Goal: Task Accomplishment & Management: Use online tool/utility

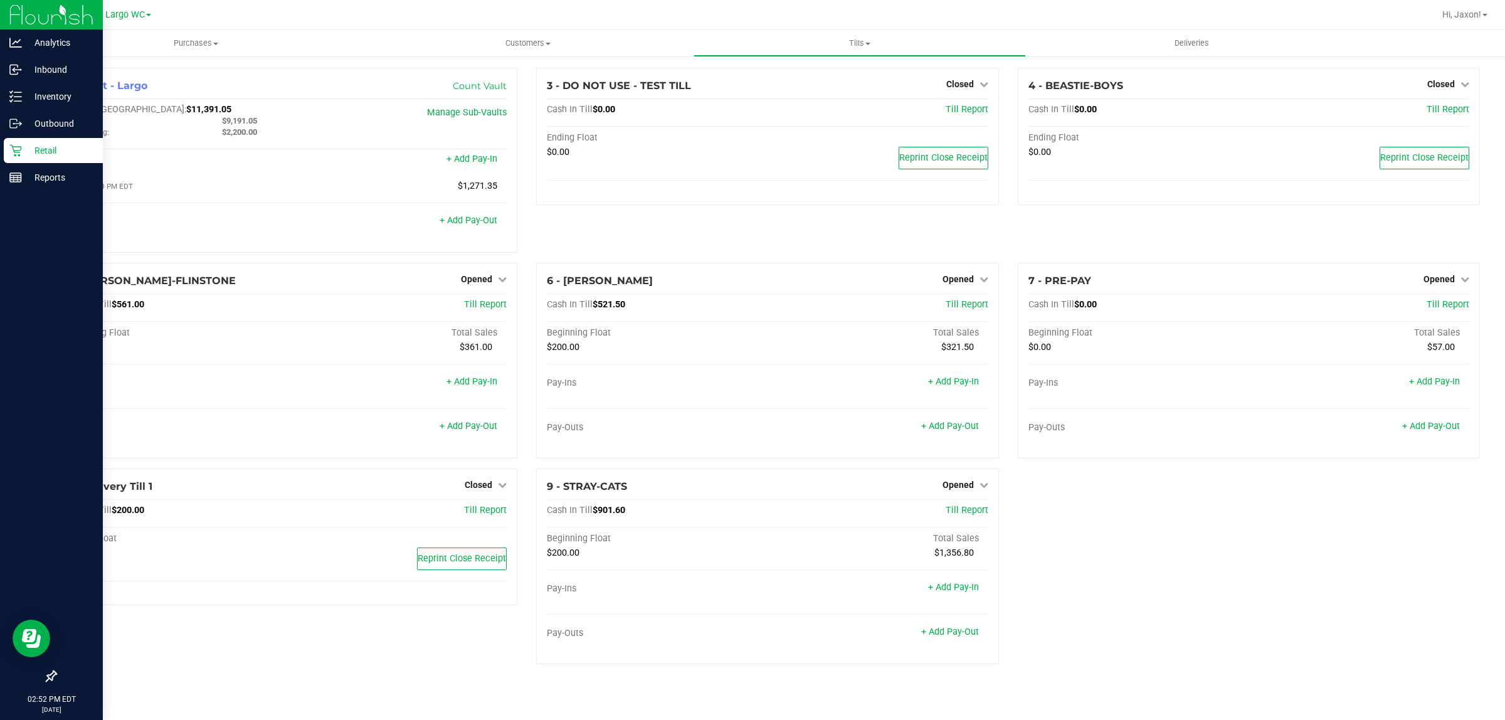
click at [24, 154] on p "Retail" at bounding box center [59, 150] width 75 height 15
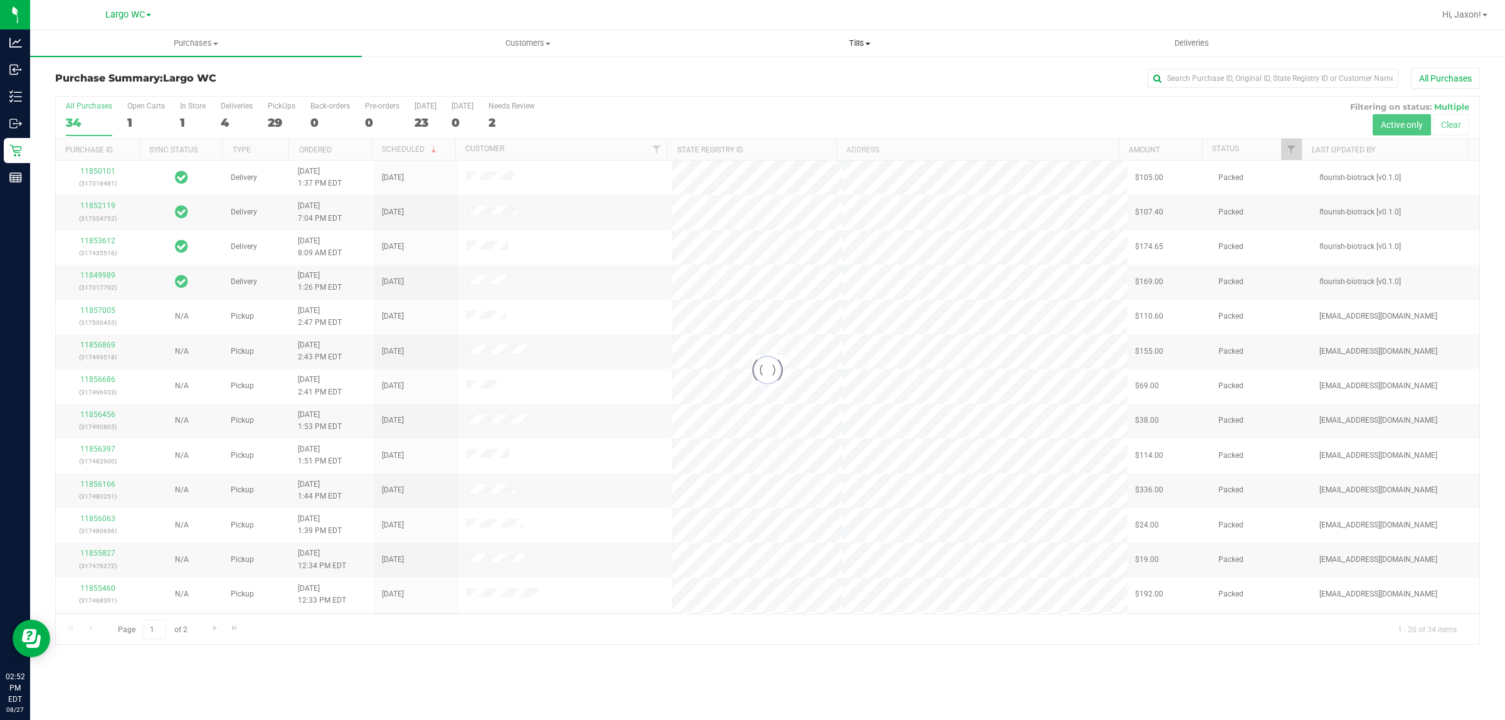
click at [833, 38] on span "Tills" at bounding box center [859, 43] width 331 height 11
click at [758, 70] on span "Manage tills" at bounding box center [736, 75] width 85 height 11
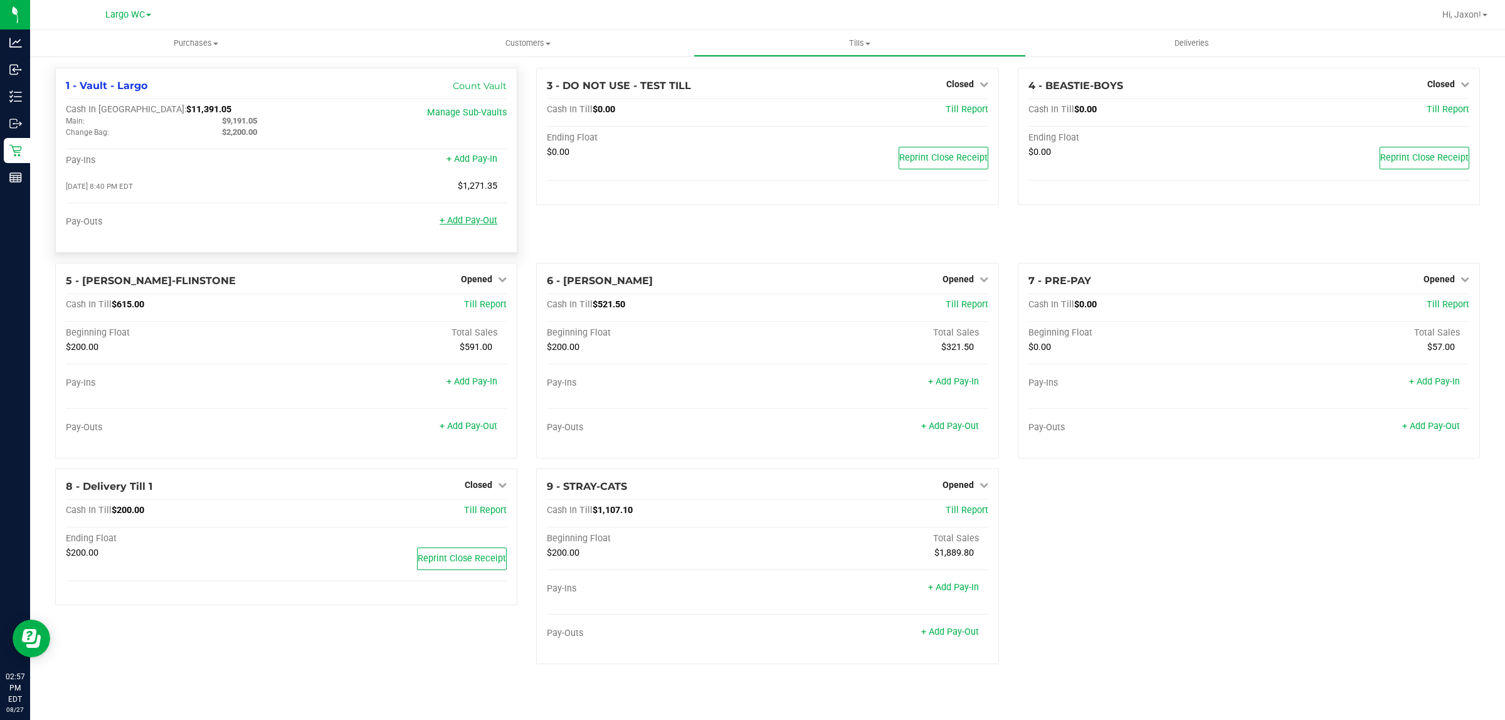
click at [481, 218] on link "+ Add Pay-Out" at bounding box center [469, 220] width 58 height 11
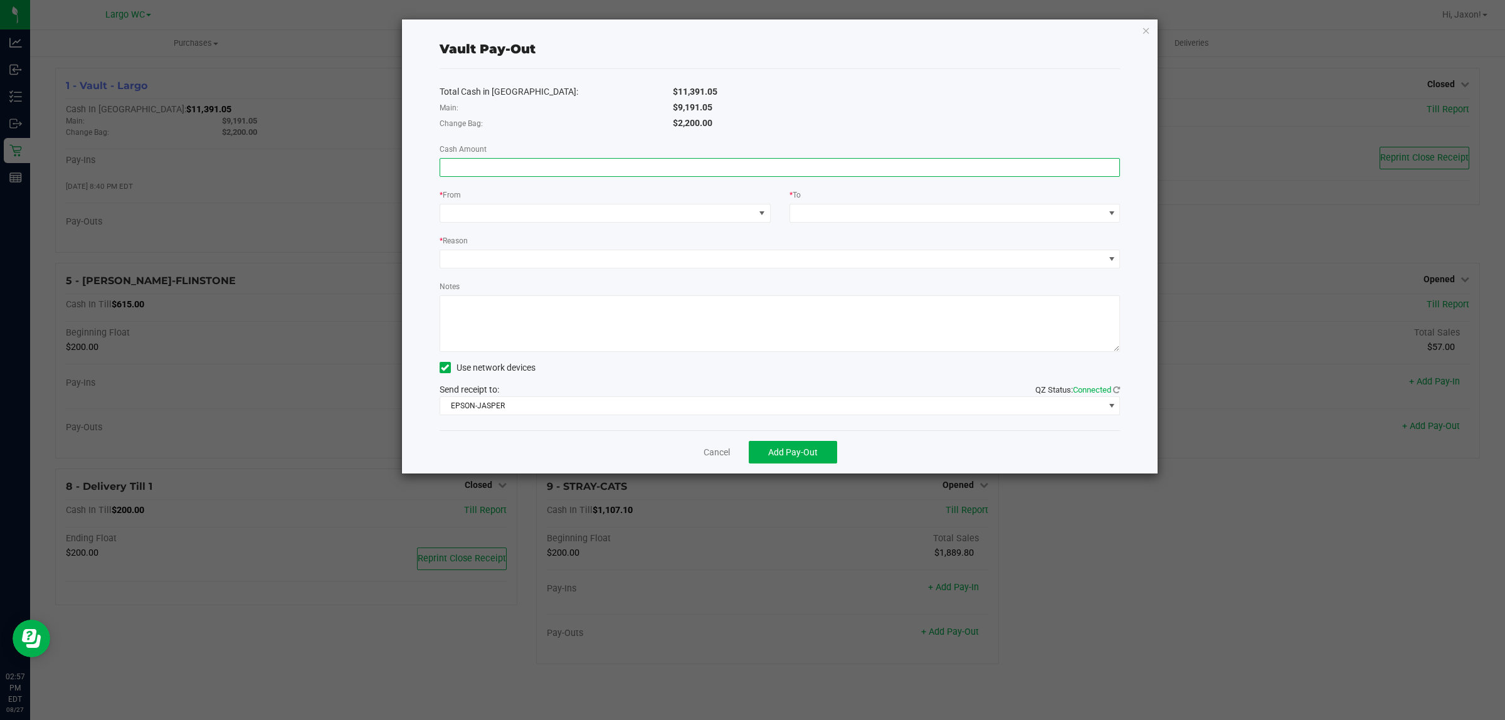
click at [500, 174] on input at bounding box center [780, 168] width 680 height 18
type input "$9,191.05"
click at [584, 208] on span at bounding box center [597, 213] width 314 height 18
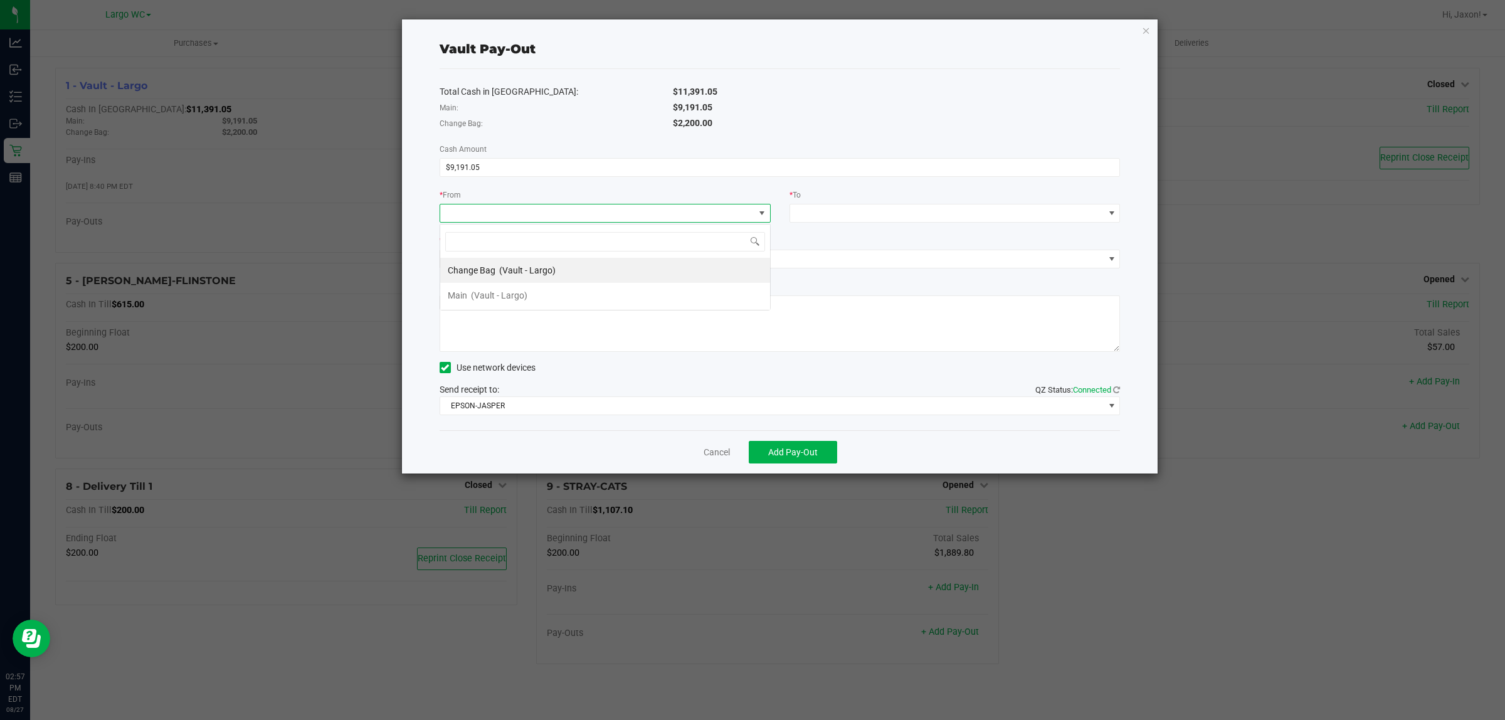
scroll to position [19, 331]
click at [540, 293] on li "Main (Vault - Largo)" at bounding box center [605, 295] width 330 height 25
click at [853, 210] on span at bounding box center [947, 213] width 314 height 18
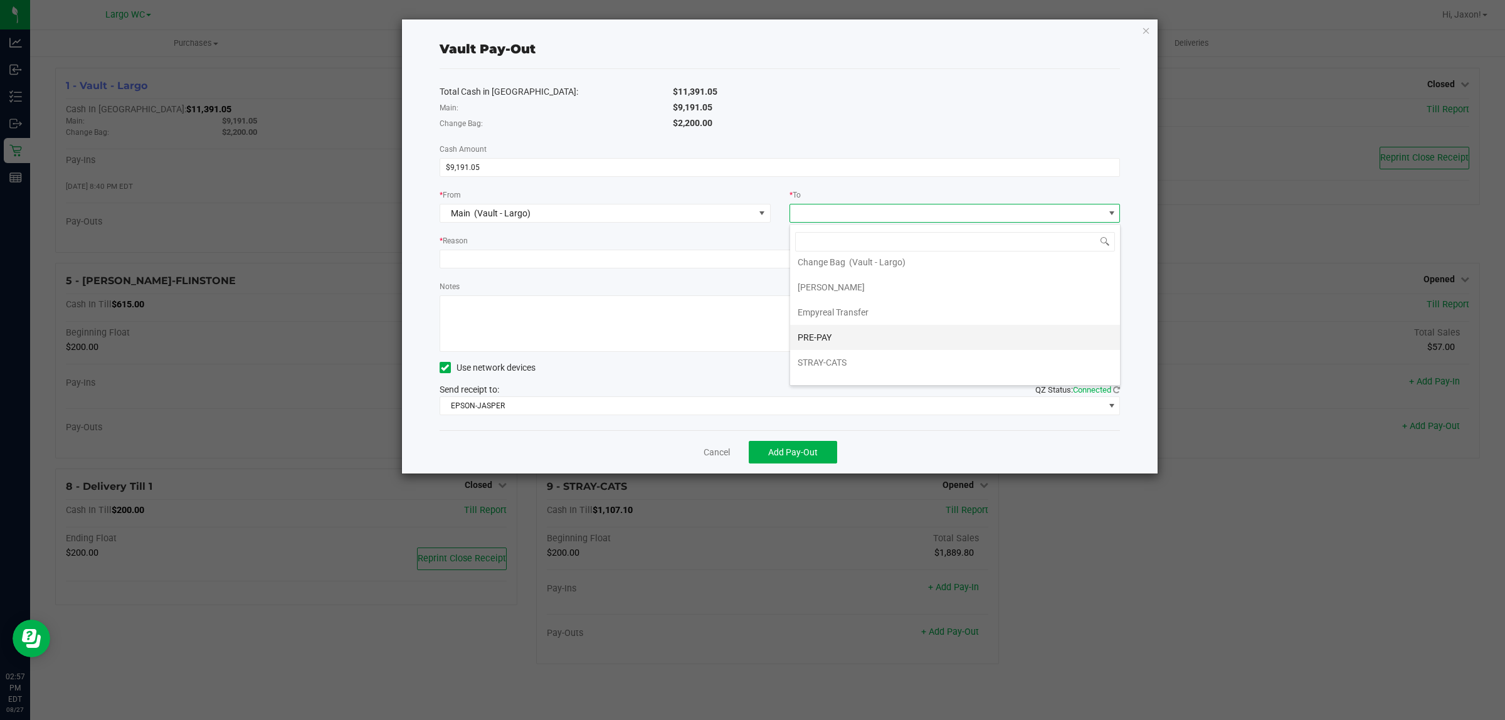
scroll to position [52, 0]
click at [884, 304] on li "Empyreal Transfer" at bounding box center [955, 295] width 330 height 25
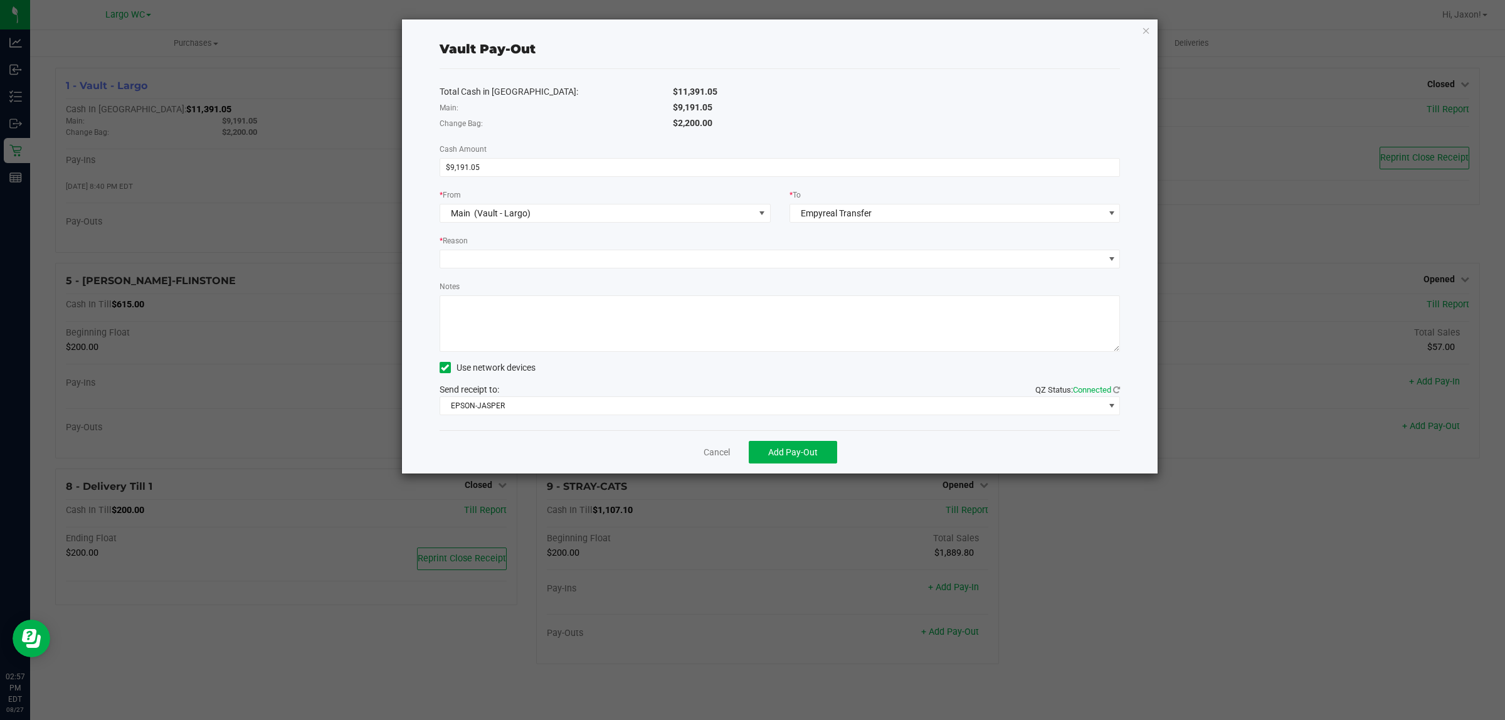
click at [623, 240] on div "* Reason" at bounding box center [780, 242] width 681 height 16
click at [615, 251] on span at bounding box center [780, 259] width 681 height 19
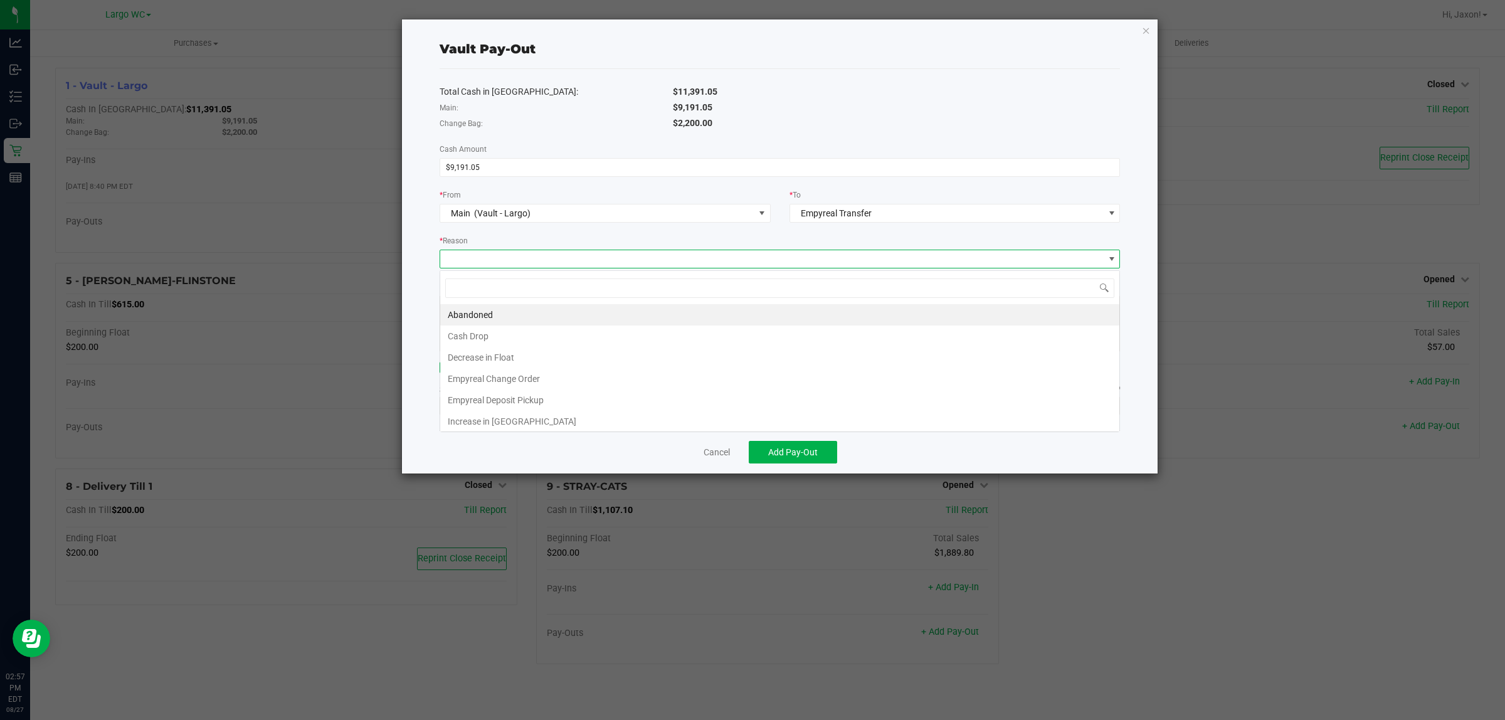
scroll to position [19, 681]
click at [607, 264] on span at bounding box center [772, 259] width 664 height 18
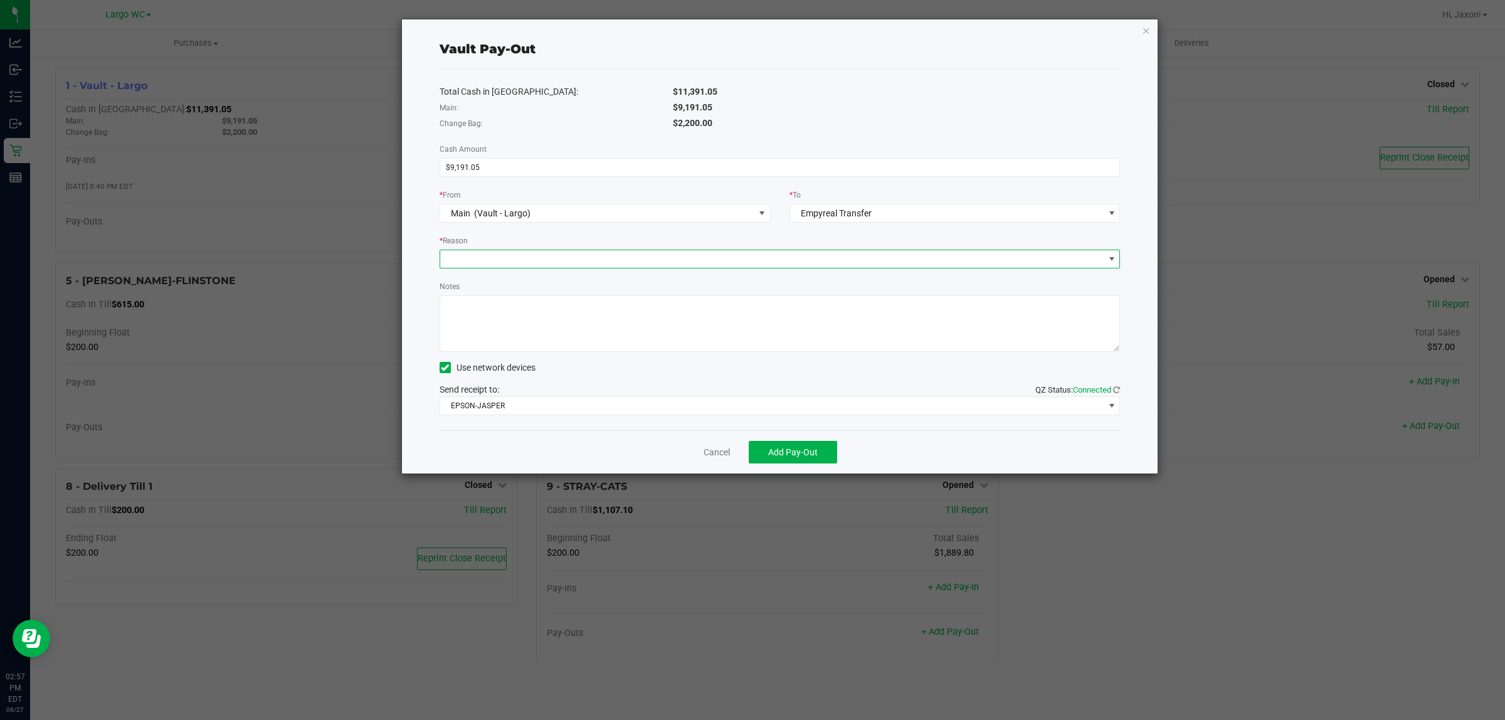
click at [607, 264] on span at bounding box center [772, 259] width 664 height 18
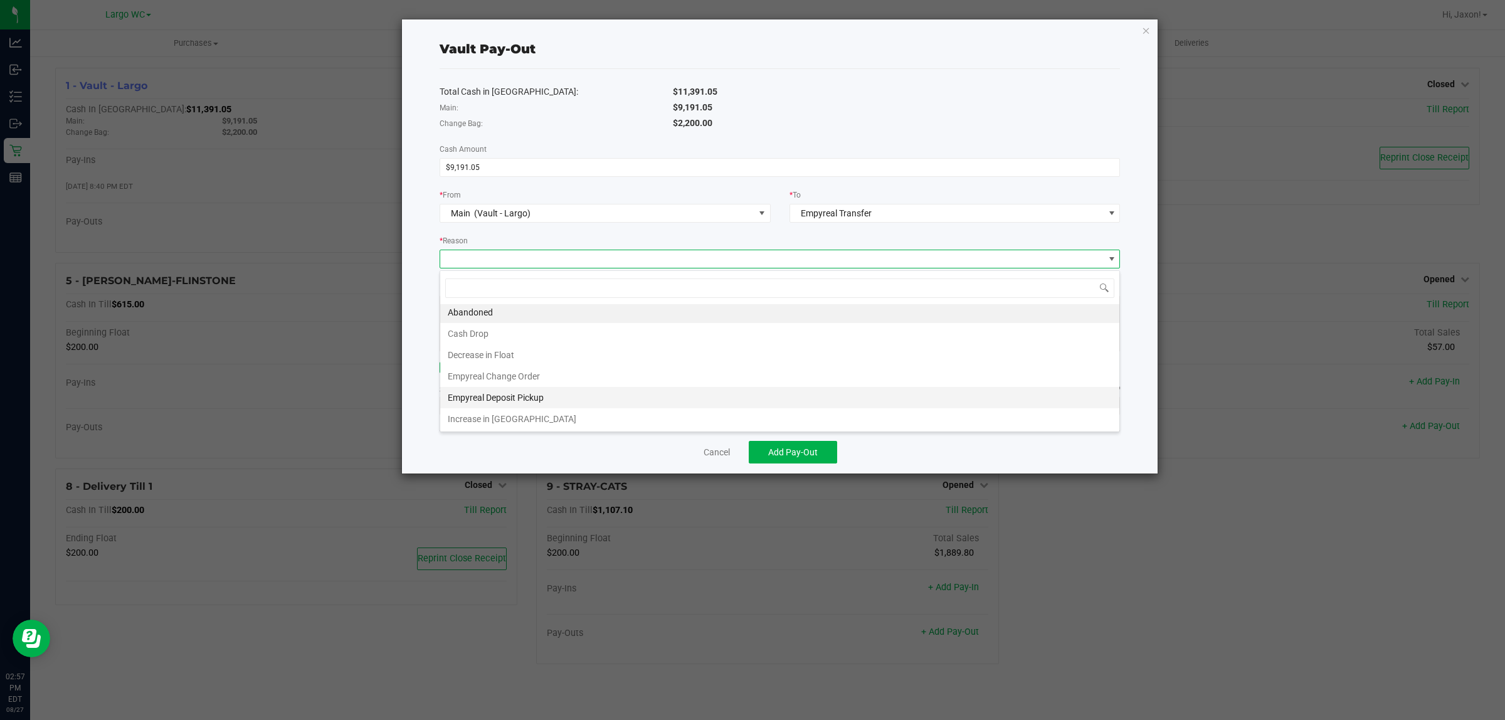
scroll to position [4, 0]
click at [562, 401] on li "Empyreal Deposit Pickup" at bounding box center [779, 397] width 679 height 21
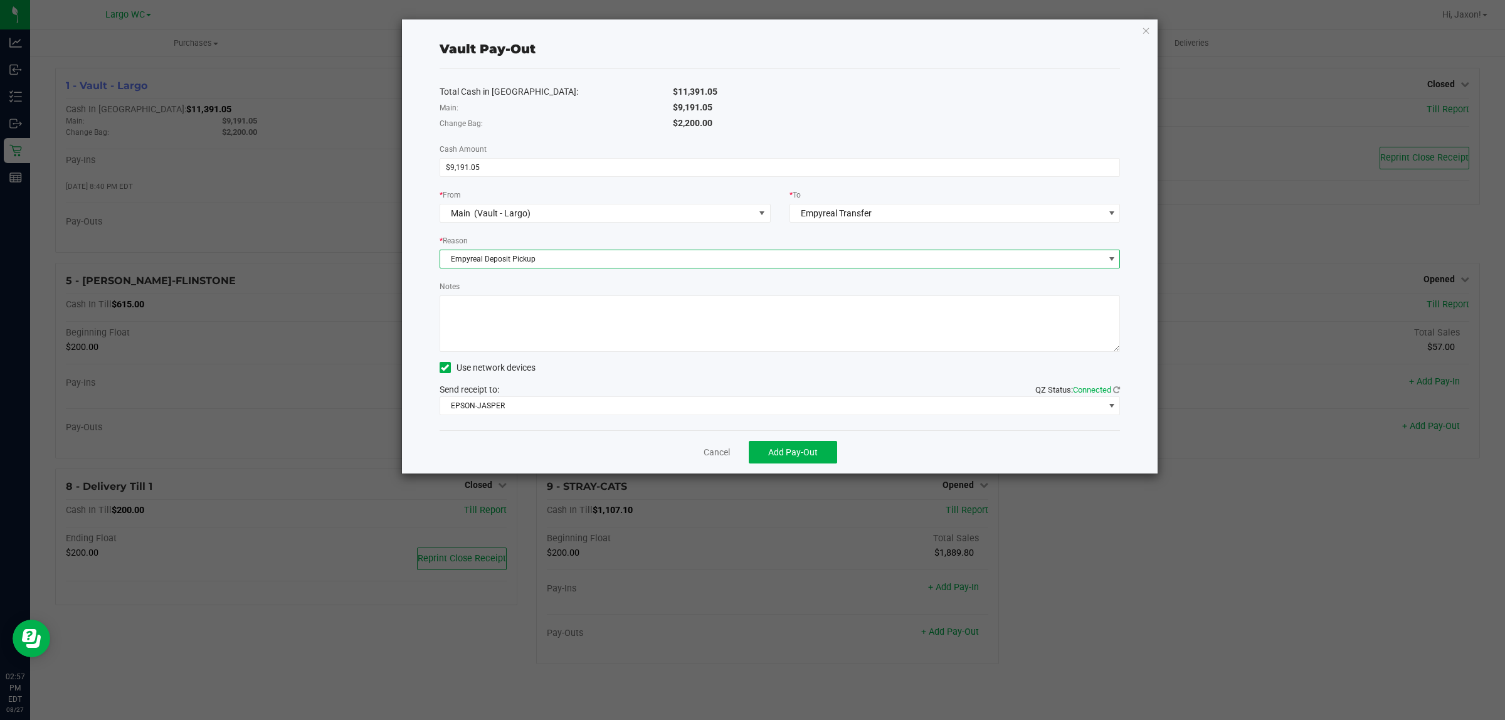
click at [585, 315] on textarea "Notes" at bounding box center [780, 323] width 681 height 56
type textarea "9191.05 Empyreal Deposit Pickup 20250827"
click at [810, 462] on button "Add Pay-Out" at bounding box center [793, 452] width 88 height 23
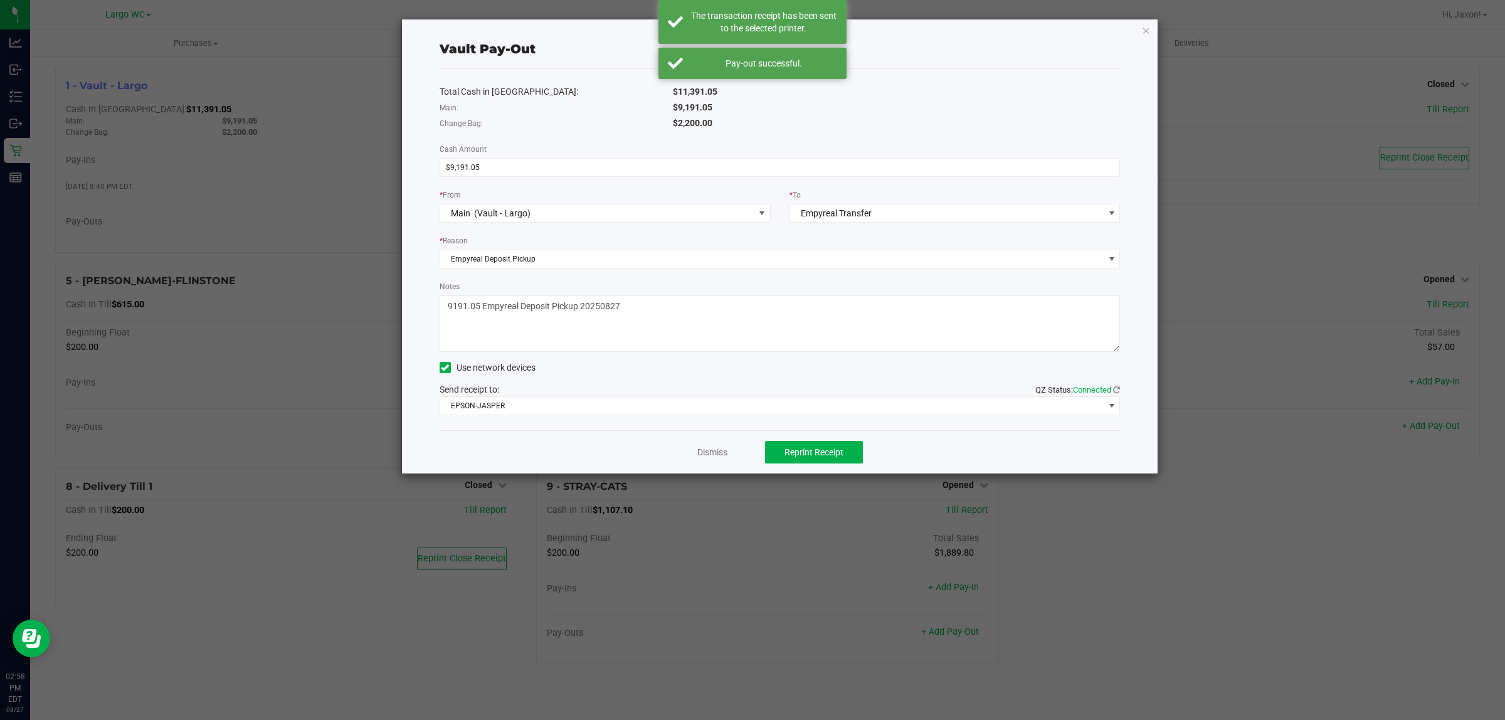
click at [1140, 29] on div "Vault Pay-Out Total Cash in Vault: $11,391.05 Main: $9,191.05 Change Bag: $2,20…" at bounding box center [780, 246] width 756 height 454
click at [1143, 29] on icon "button" at bounding box center [1146, 30] width 9 height 15
